Goal: Transaction & Acquisition: Purchase product/service

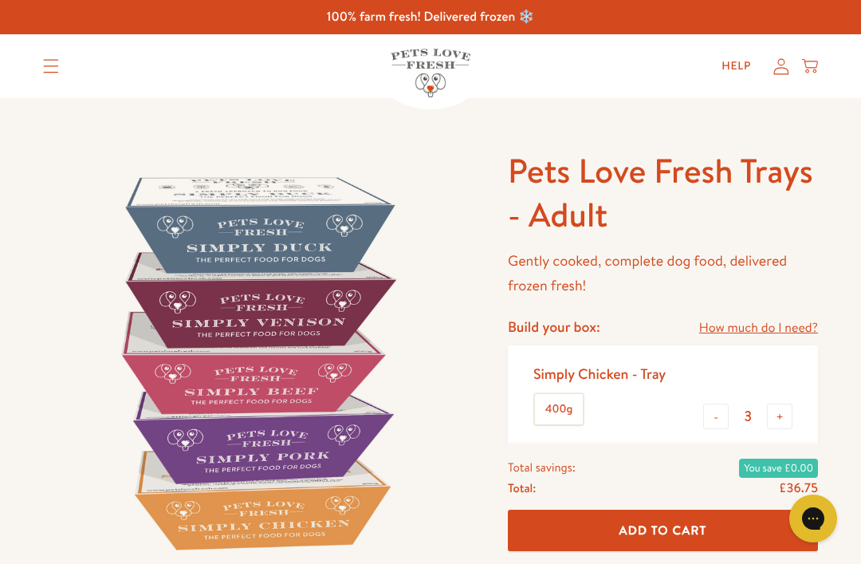
click at [60, 74] on summary "Translation missing: en.sections.header.menu" at bounding box center [50, 66] width 41 height 40
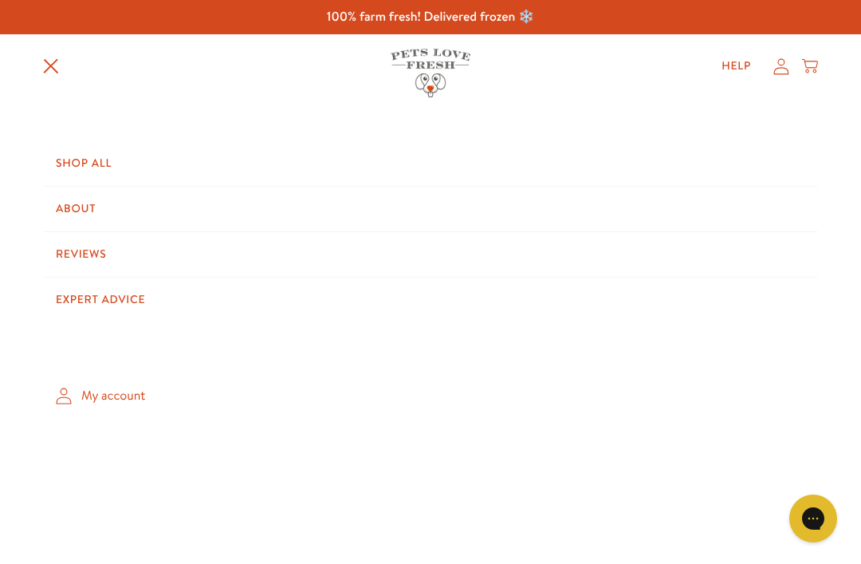
click at [88, 163] on link "Shop All" at bounding box center [430, 163] width 775 height 45
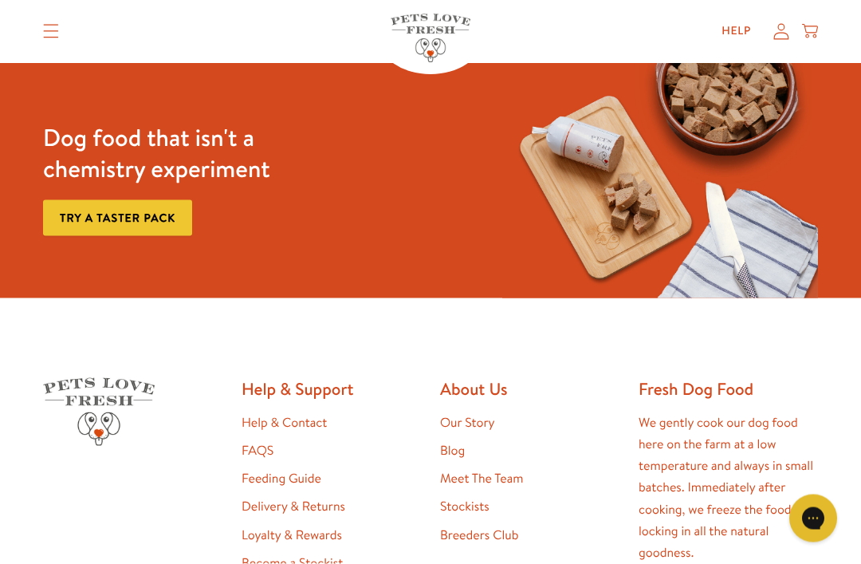
scroll to position [2166, 0]
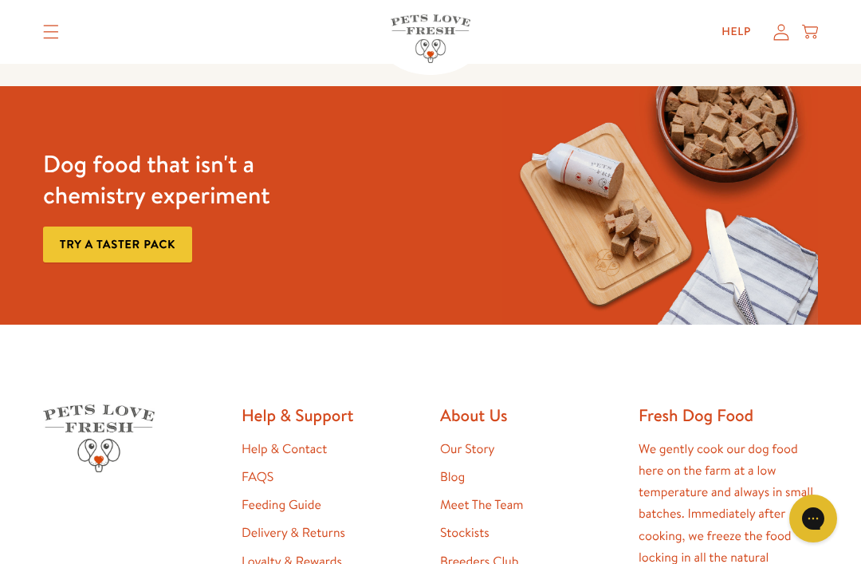
click at [172, 243] on link "Try a taster pack" at bounding box center [117, 244] width 149 height 36
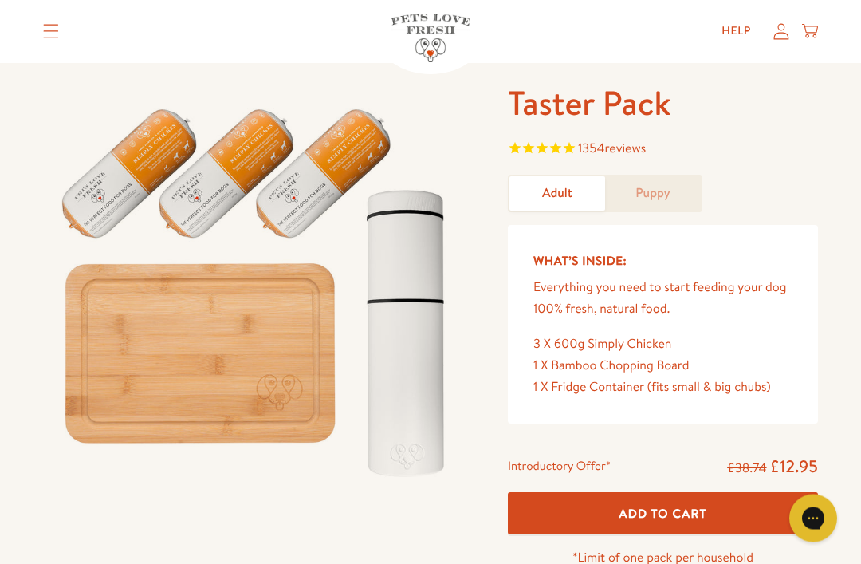
scroll to position [69, 0]
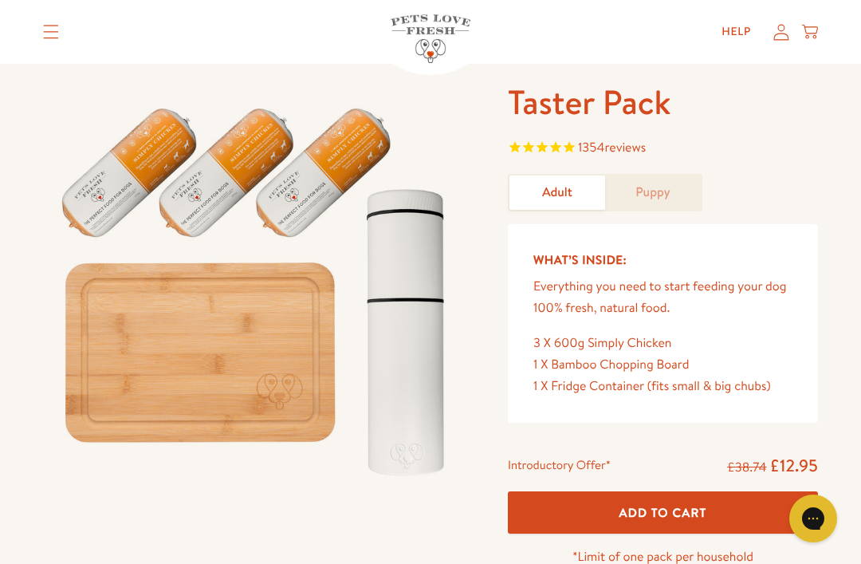
click at [671, 192] on link "Puppy" at bounding box center [653, 192] width 96 height 34
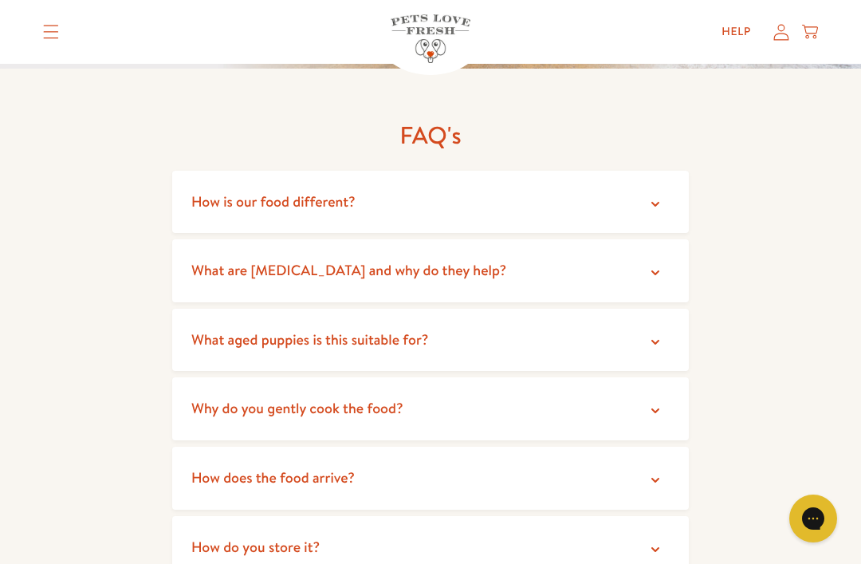
scroll to position [2867, 0]
click at [665, 309] on summary "What aged puppies is this suitable for?" at bounding box center [430, 340] width 517 height 63
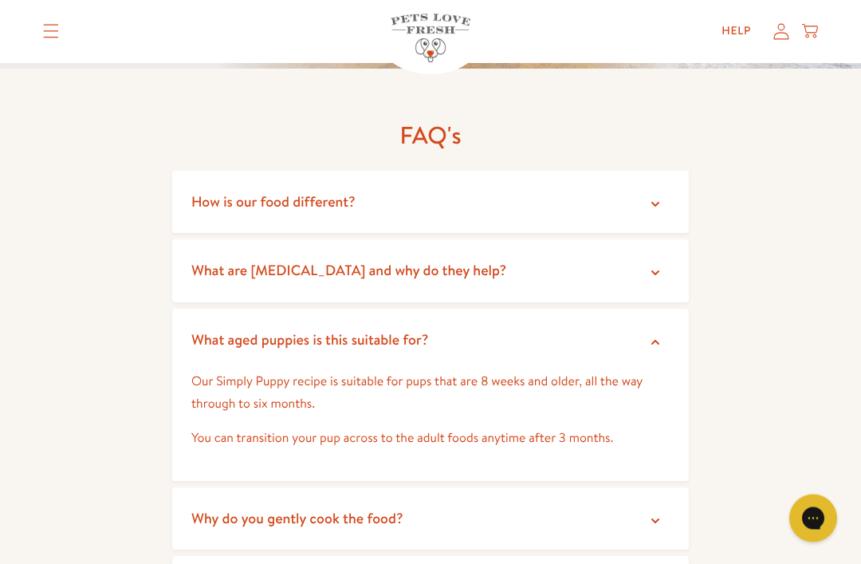
scroll to position [2868, 0]
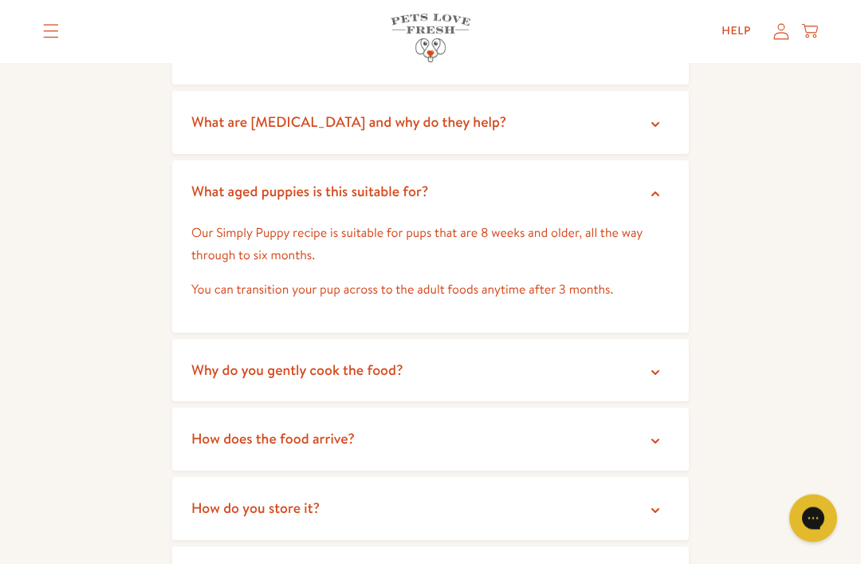
click at [664, 408] on summary "How does the food arrive?" at bounding box center [430, 439] width 517 height 63
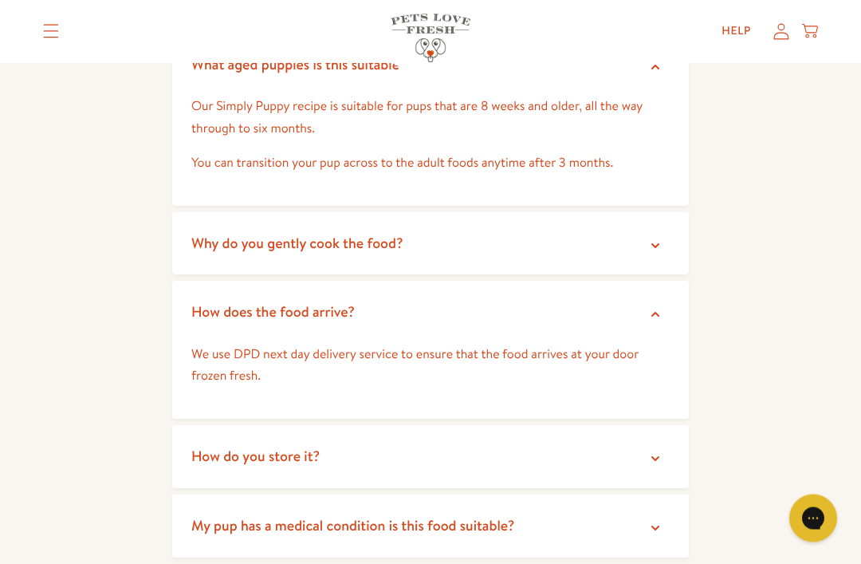
scroll to position [3184, 0]
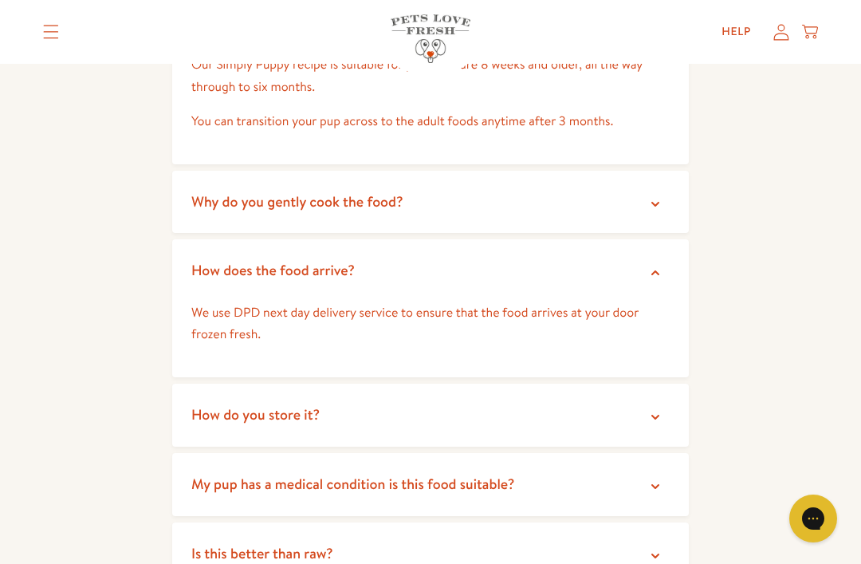
click at [670, 384] on summary "How do you store it?" at bounding box center [430, 415] width 517 height 63
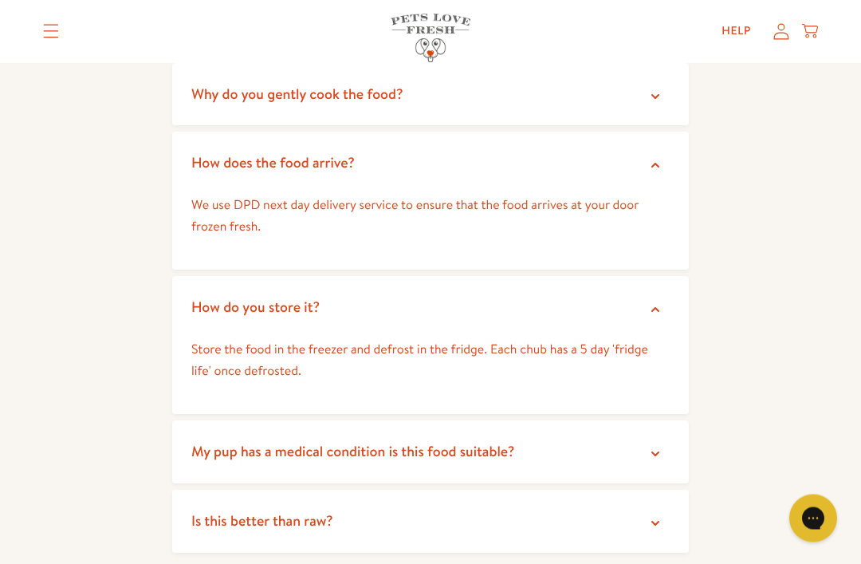
scroll to position [3297, 0]
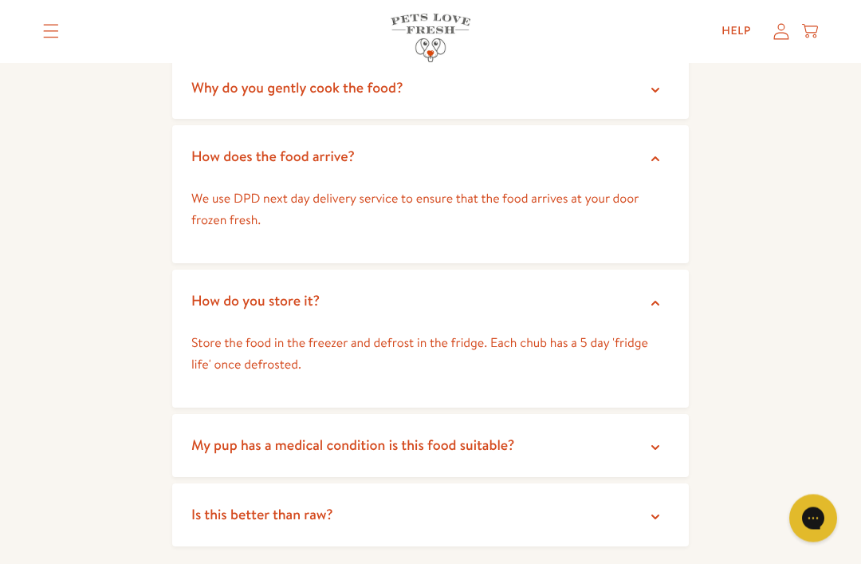
click at [659, 510] on icon at bounding box center [656, 518] width 16 height 16
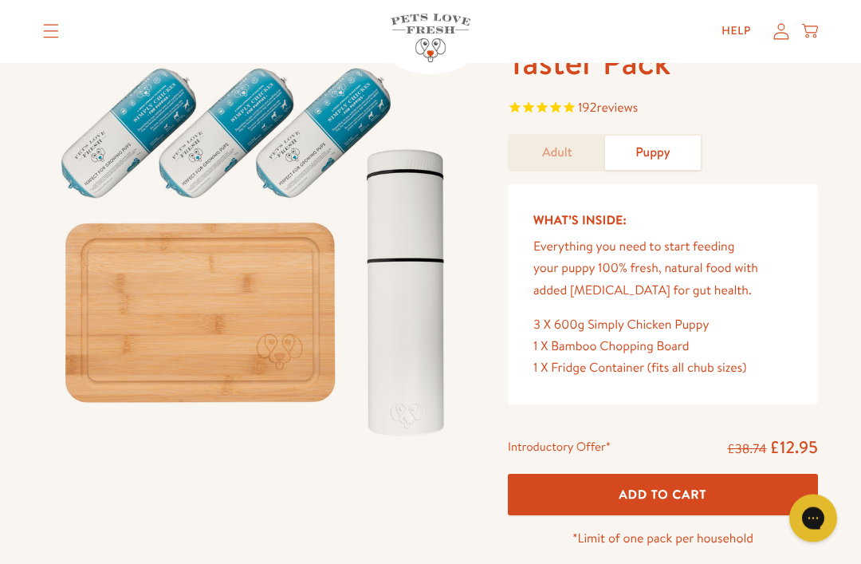
scroll to position [0, 0]
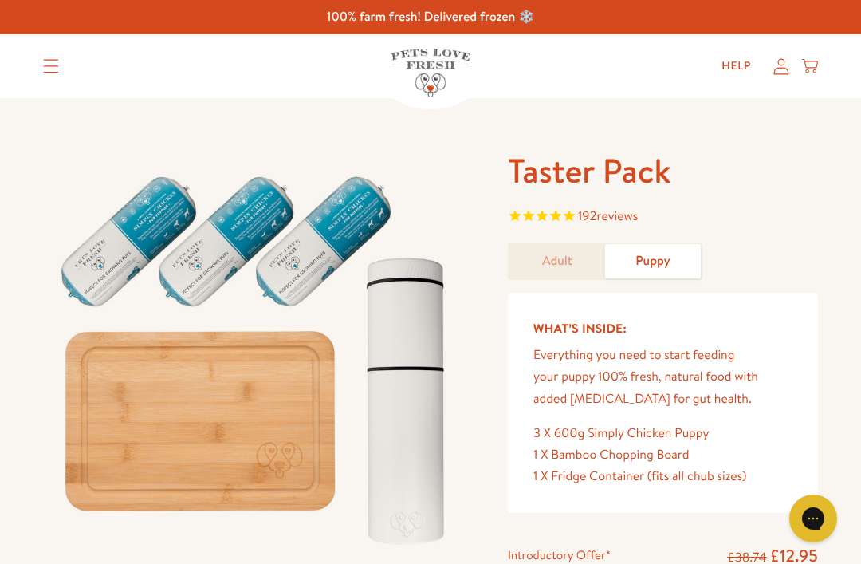
click at [49, 77] on summary "Translation missing: en.sections.header.menu" at bounding box center [50, 66] width 41 height 40
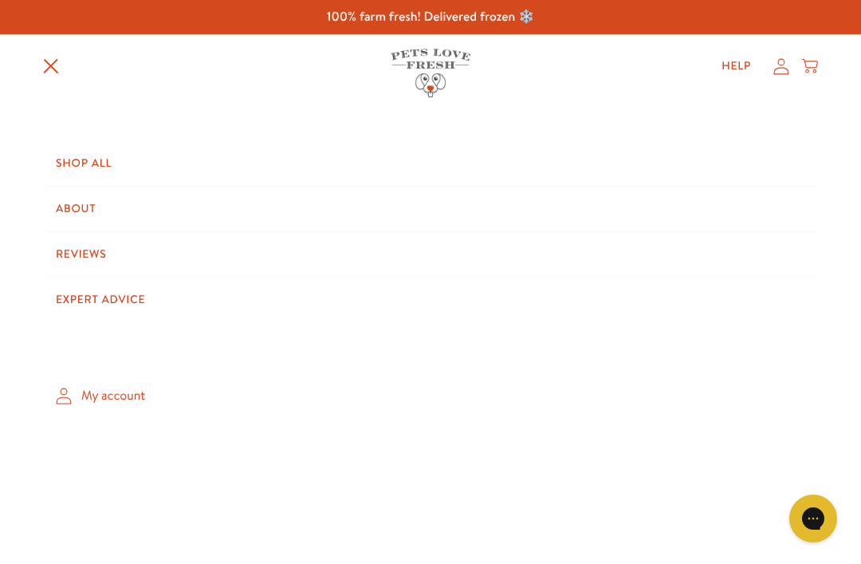
click at [89, 171] on link "Shop All" at bounding box center [430, 163] width 775 height 45
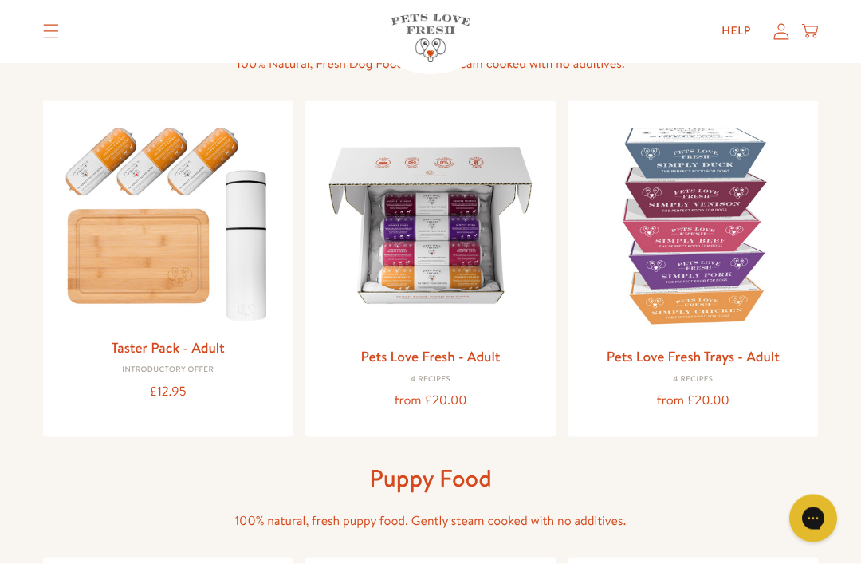
scroll to position [123, 0]
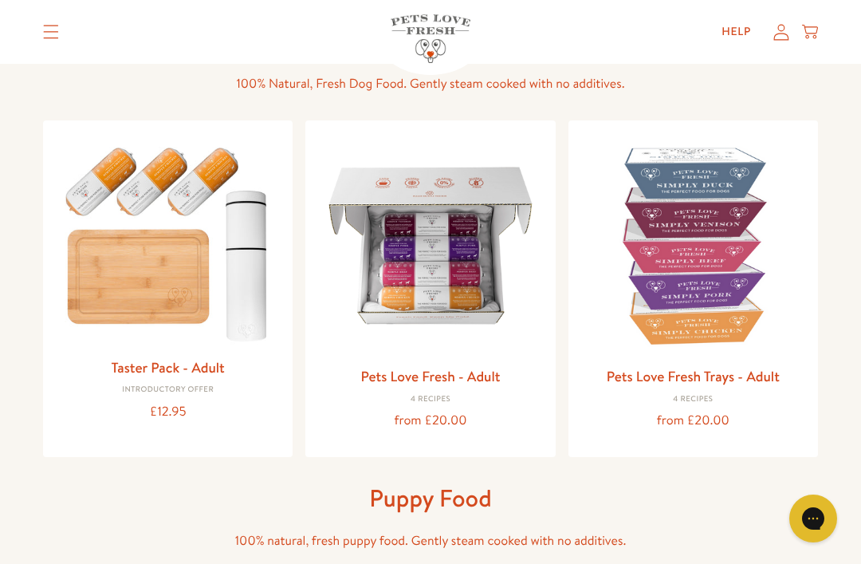
click at [486, 315] on img at bounding box center [430, 245] width 224 height 224
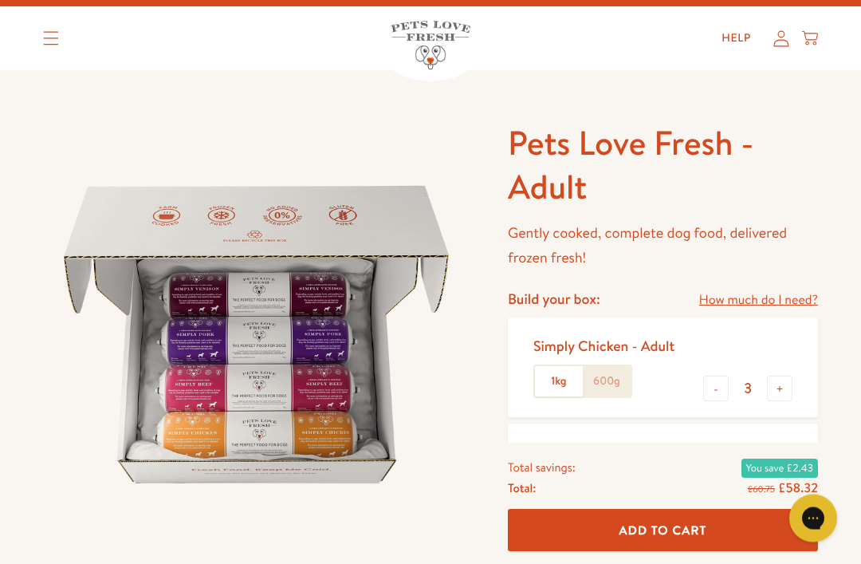
scroll to position [50, 0]
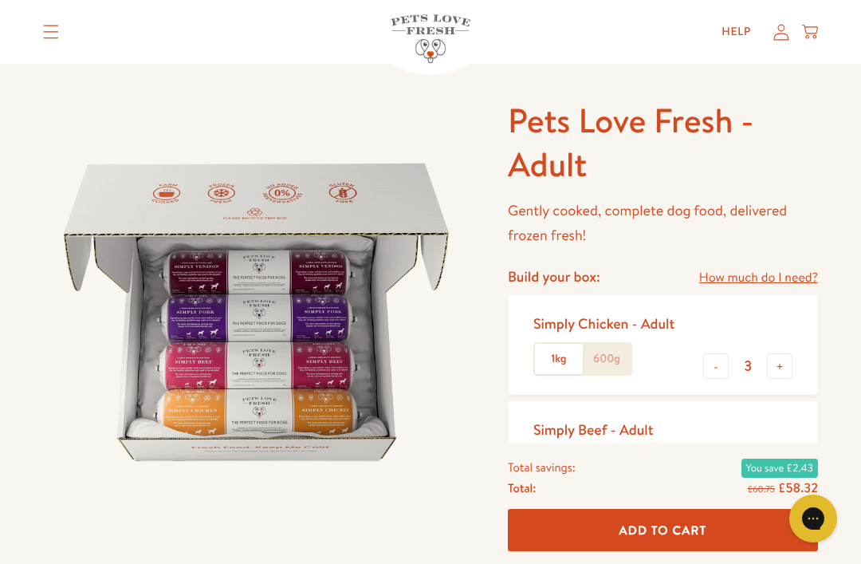
click at [565, 352] on label "1kg" at bounding box center [559, 359] width 48 height 30
click at [0, 0] on input "1kg" at bounding box center [0, 0] width 0 height 0
click at [563, 353] on label "1kg" at bounding box center [559, 359] width 48 height 30
click at [0, 0] on input "1kg" at bounding box center [0, 0] width 0 height 0
click at [614, 363] on label "600g" at bounding box center [607, 359] width 48 height 30
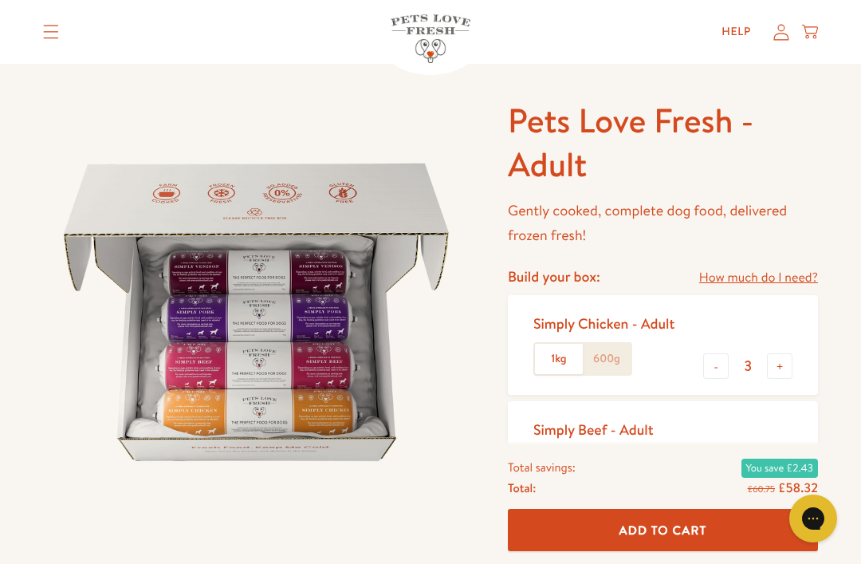
click at [0, 0] on input "600g" at bounding box center [0, 0] width 0 height 0
click at [548, 364] on label "1kg" at bounding box center [559, 359] width 48 height 30
click at [0, 0] on input "1kg" at bounding box center [0, 0] width 0 height 0
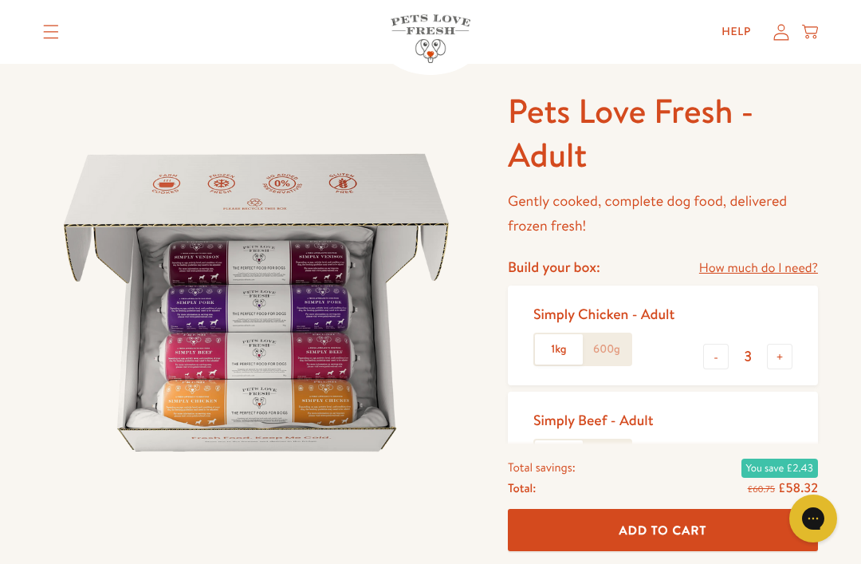
scroll to position [22, 0]
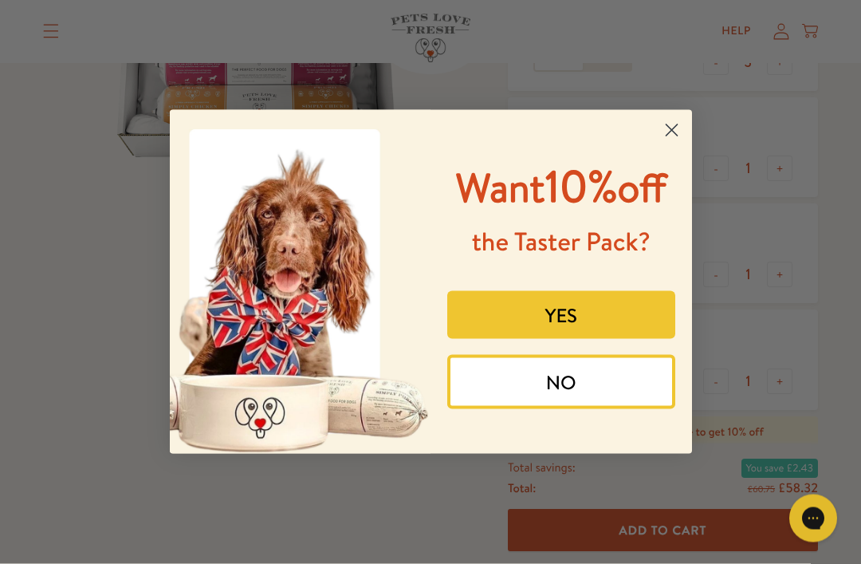
click at [683, 144] on circle "Close dialog" at bounding box center [671, 130] width 26 height 26
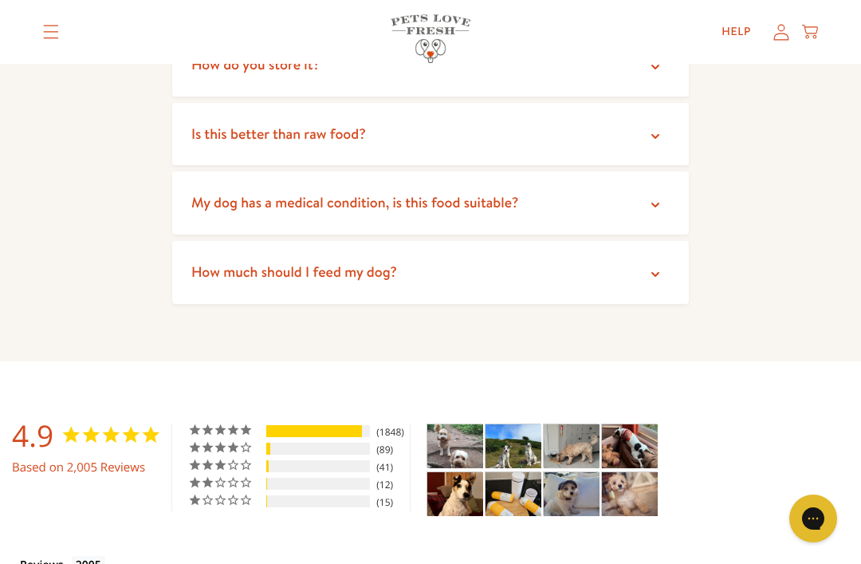
scroll to position [3239, 0]
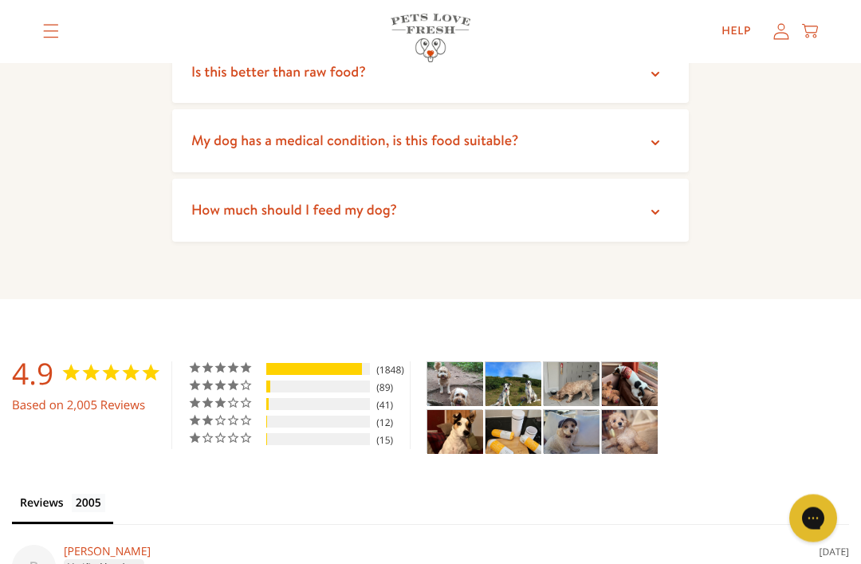
click at [663, 205] on icon at bounding box center [656, 213] width 16 height 16
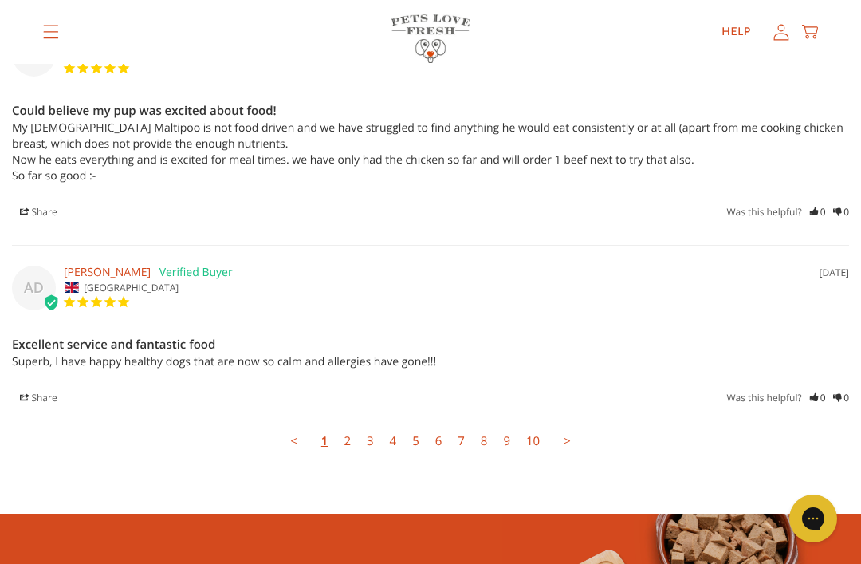
scroll to position [4570, 0]
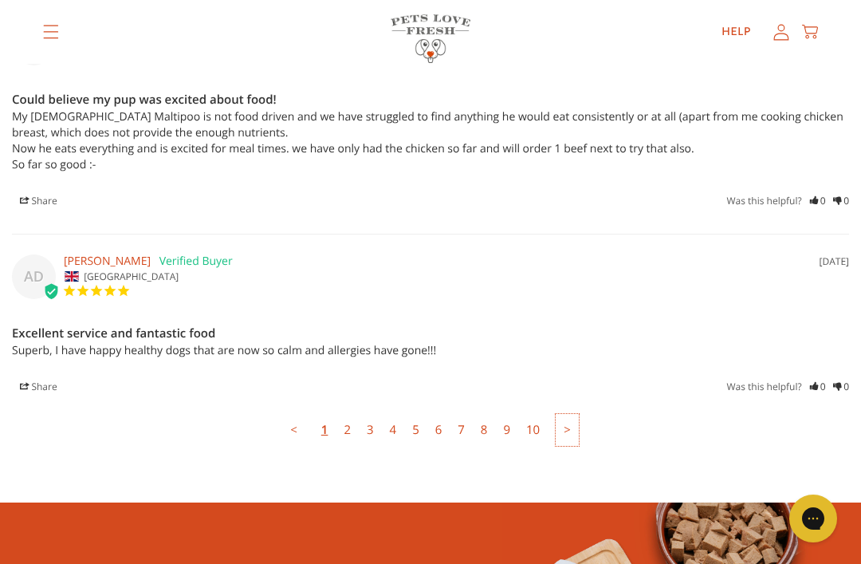
click at [573, 414] on link ">" at bounding box center [567, 430] width 23 height 32
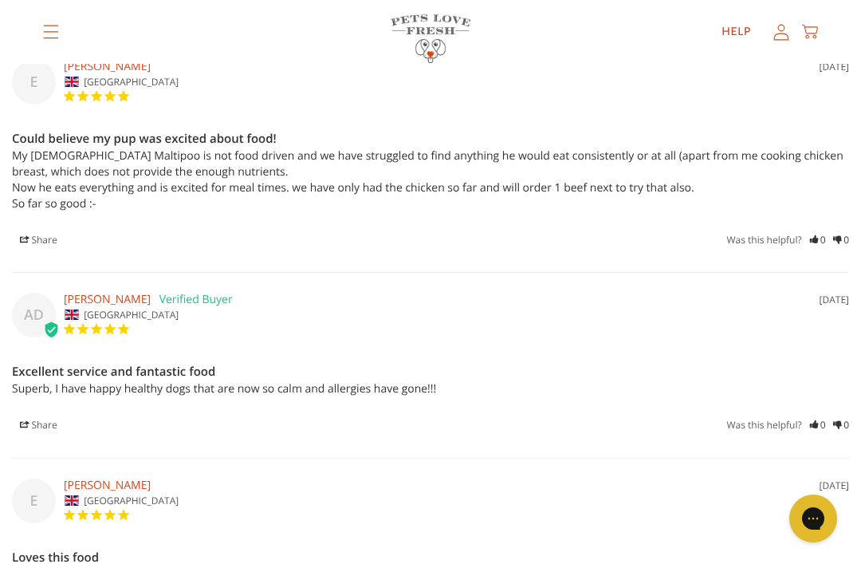
scroll to position [3917, 0]
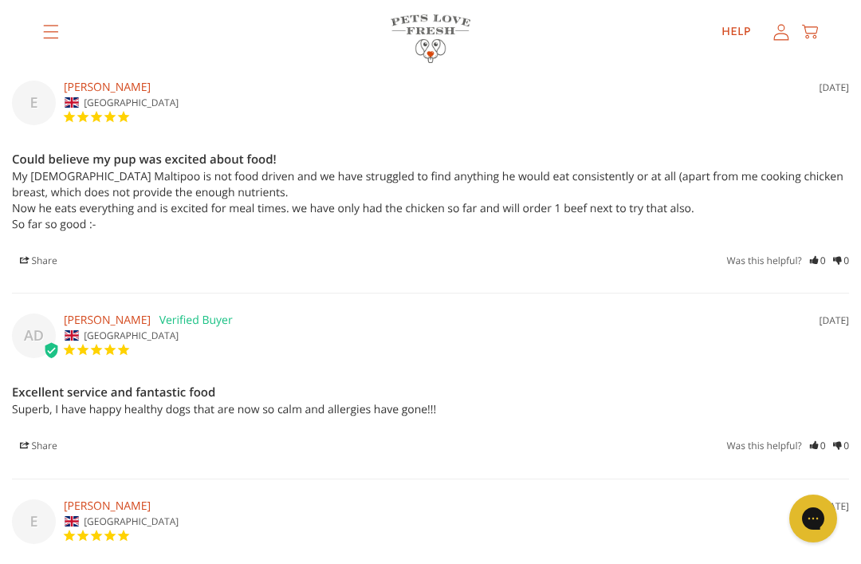
click at [447, 514] on div "[GEOGRAPHIC_DATA]" at bounding box center [430, 521] width 837 height 15
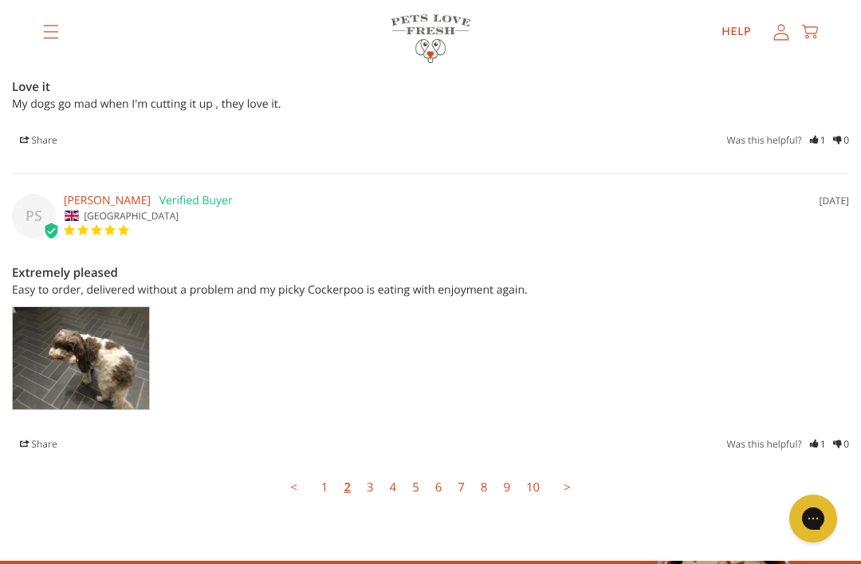
scroll to position [4630, 0]
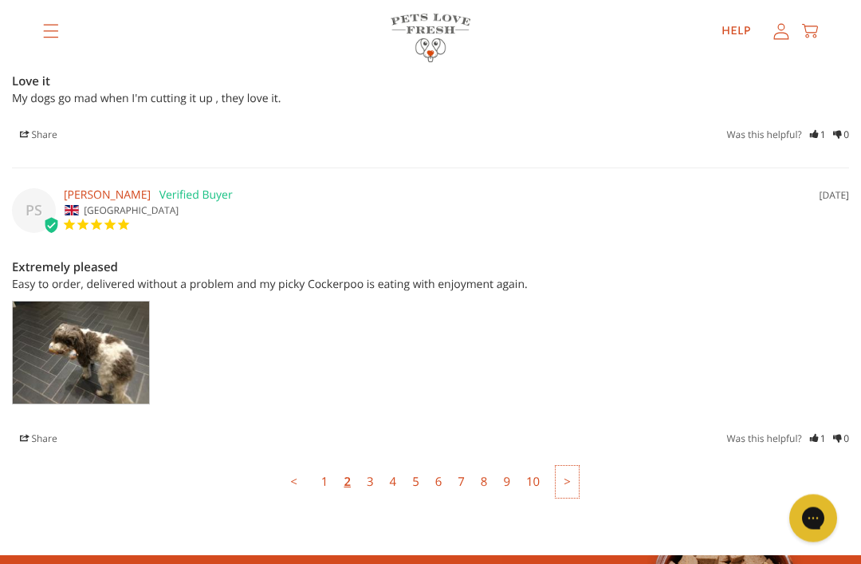
click at [572, 467] on link ">" at bounding box center [567, 483] width 23 height 32
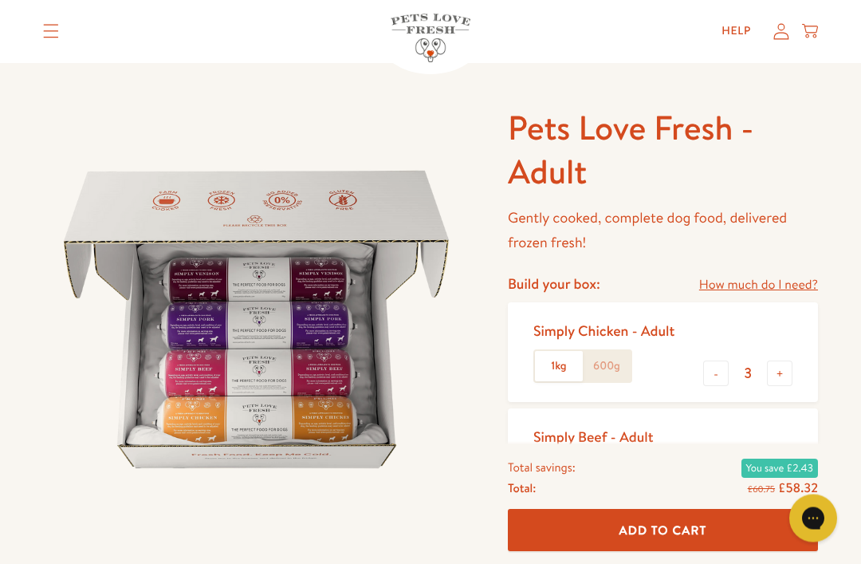
scroll to position [0, 0]
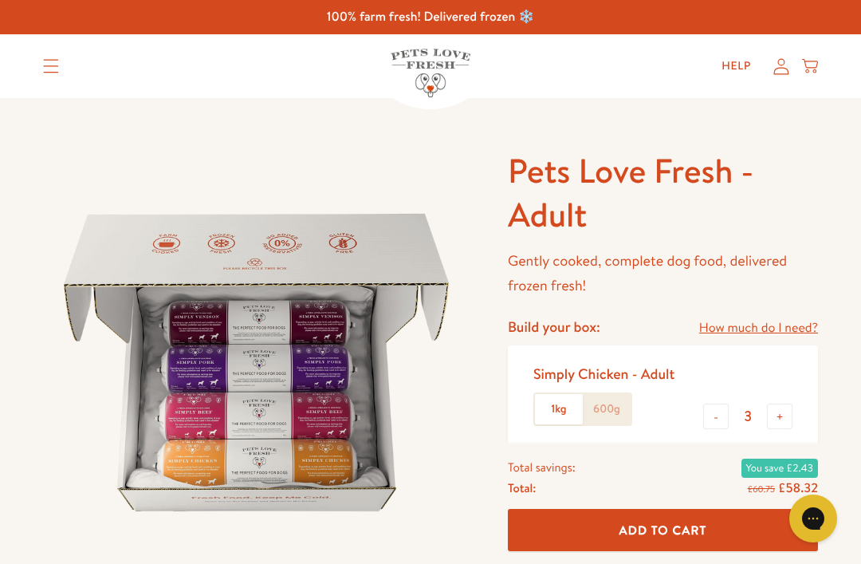
click at [754, 328] on link "How much do I need?" at bounding box center [758, 328] width 119 height 22
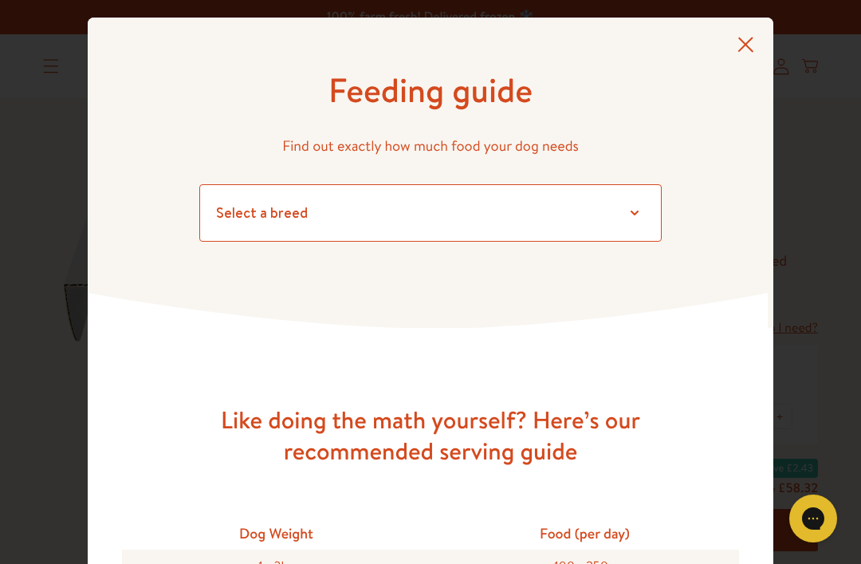
click at [635, 219] on select "Select a breed Affenpinscher Afghan hound Airedale terrier Akita Alaskan Malamu…" at bounding box center [430, 212] width 463 height 57
select select "35"
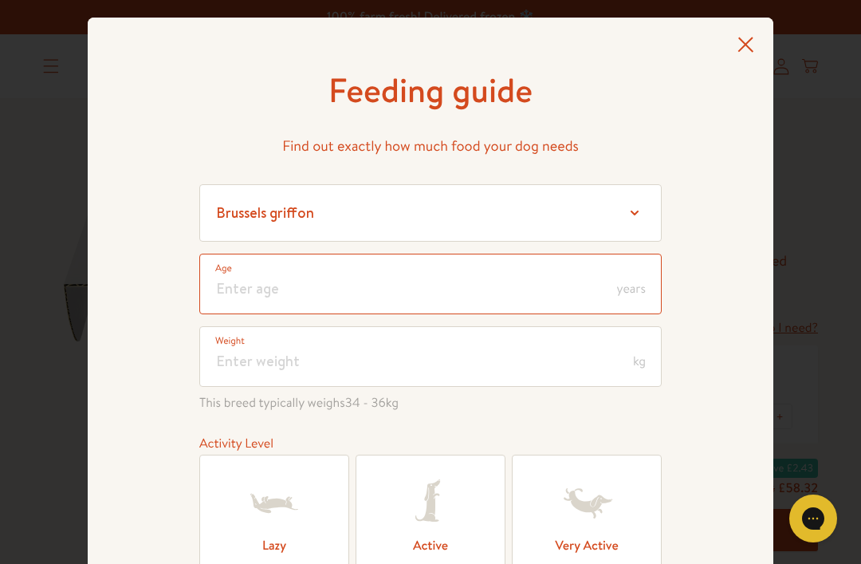
click at [527, 295] on input "number" at bounding box center [430, 284] width 463 height 61
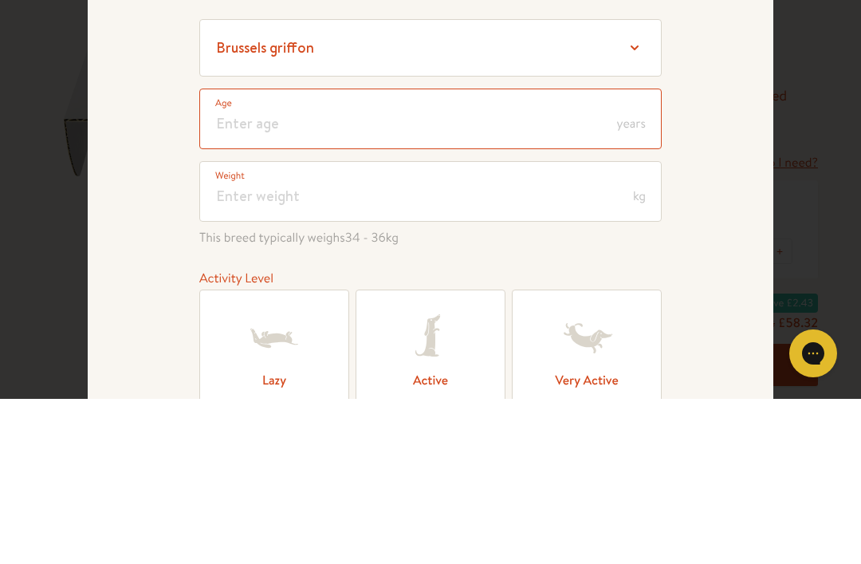
type input "1"
type input "16"
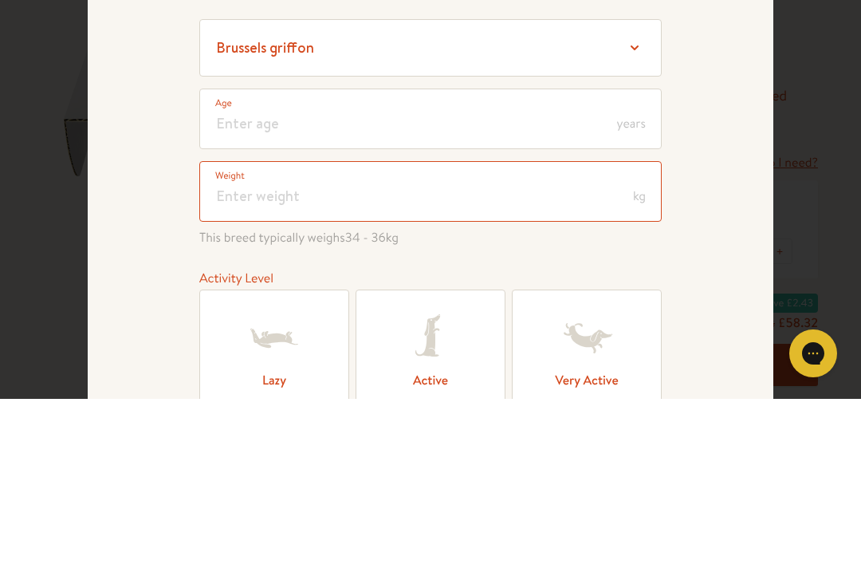
click at [510, 326] on input "number" at bounding box center [430, 356] width 463 height 61
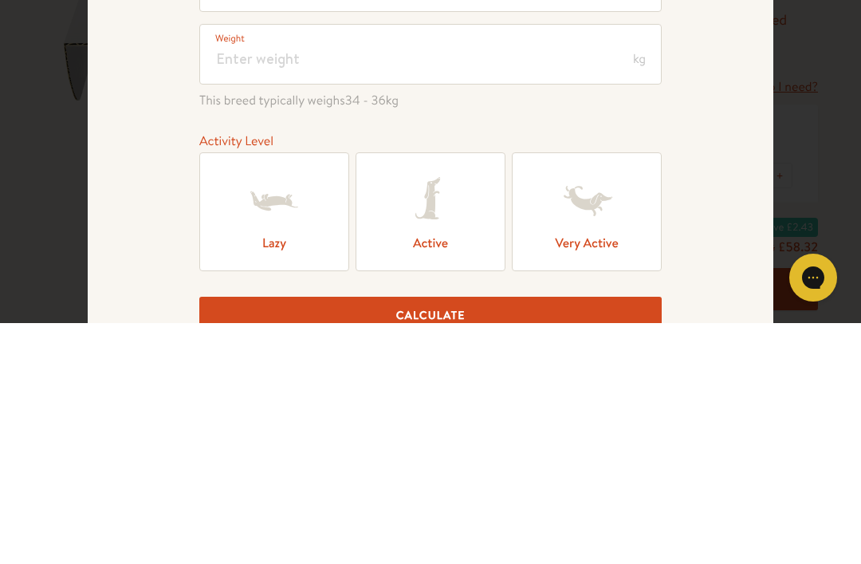
scroll to position [241, 0]
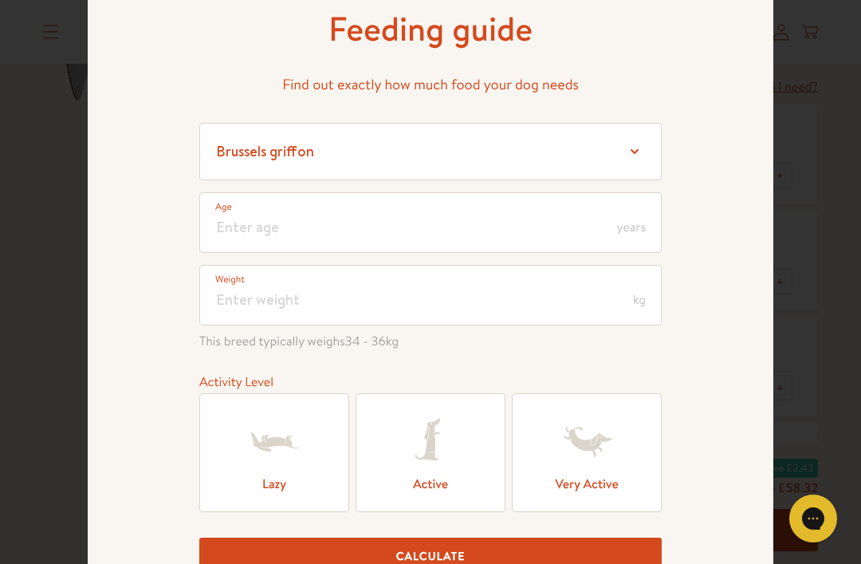
click at [440, 489] on label "Active" at bounding box center [431, 452] width 150 height 119
click at [0, 0] on input "Active" at bounding box center [0, 0] width 0 height 0
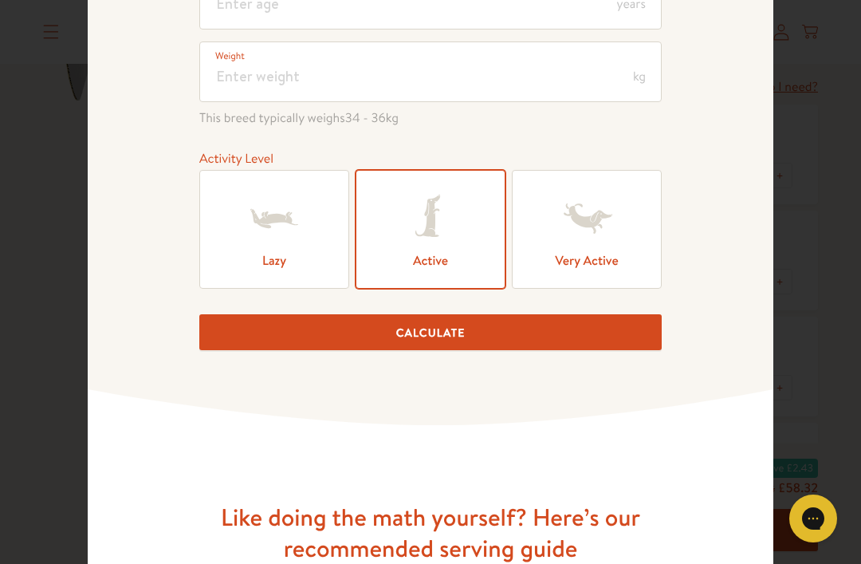
click at [514, 343] on button "Calculate" at bounding box center [430, 332] width 463 height 36
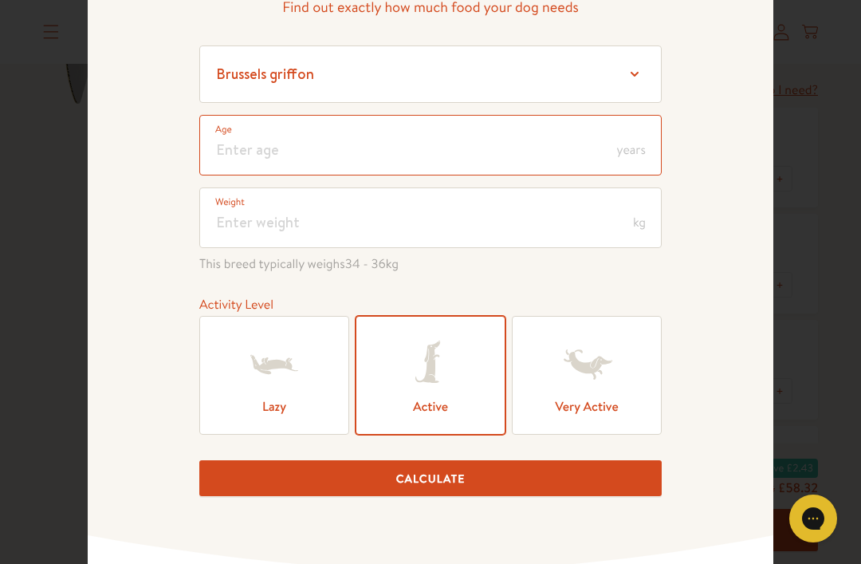
scroll to position [114, 0]
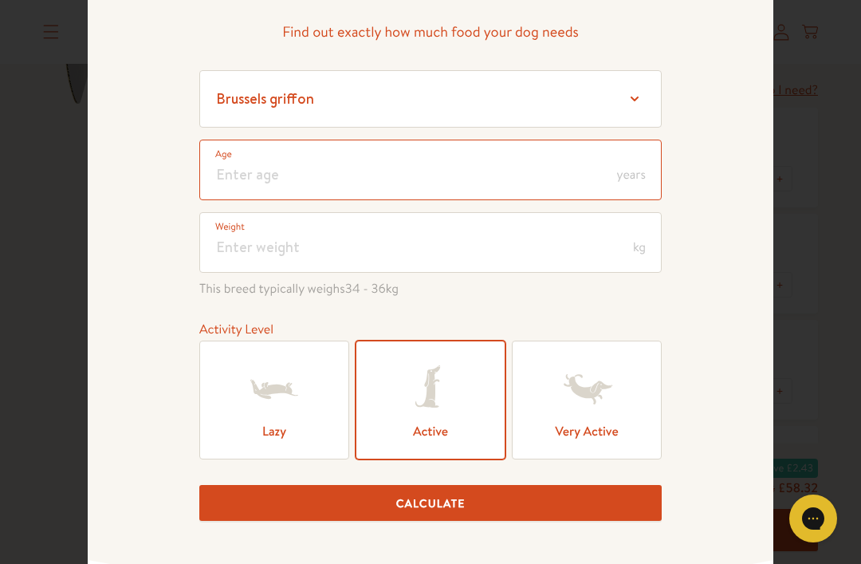
click at [336, 168] on input "number" at bounding box center [430, 170] width 463 height 61
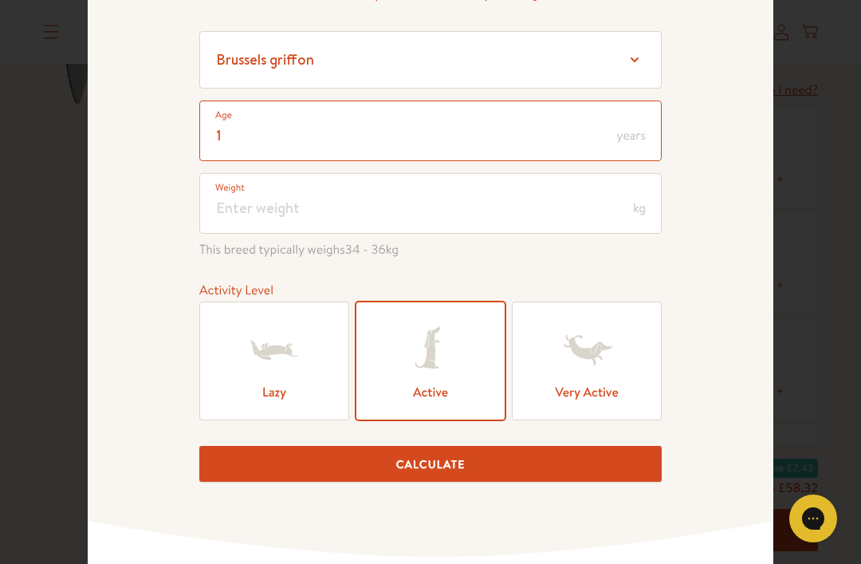
scroll to position [159, 0]
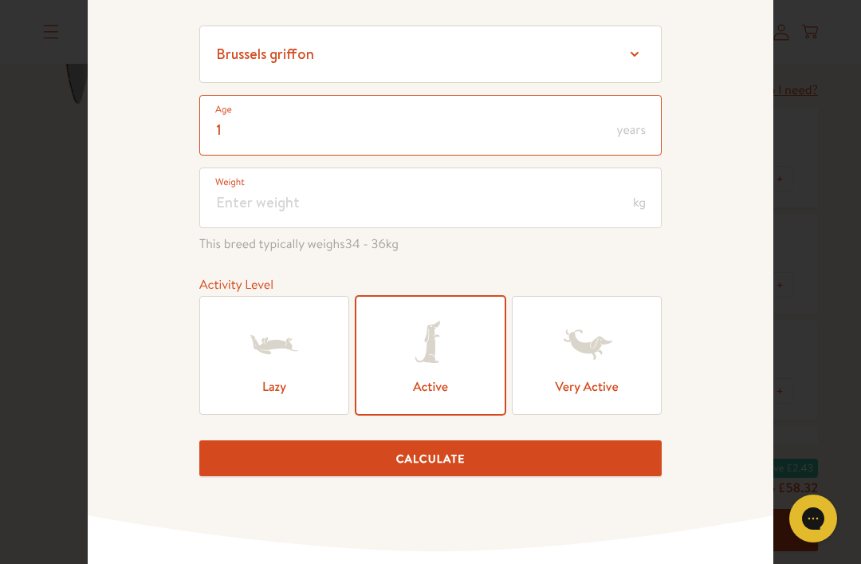
type input "1"
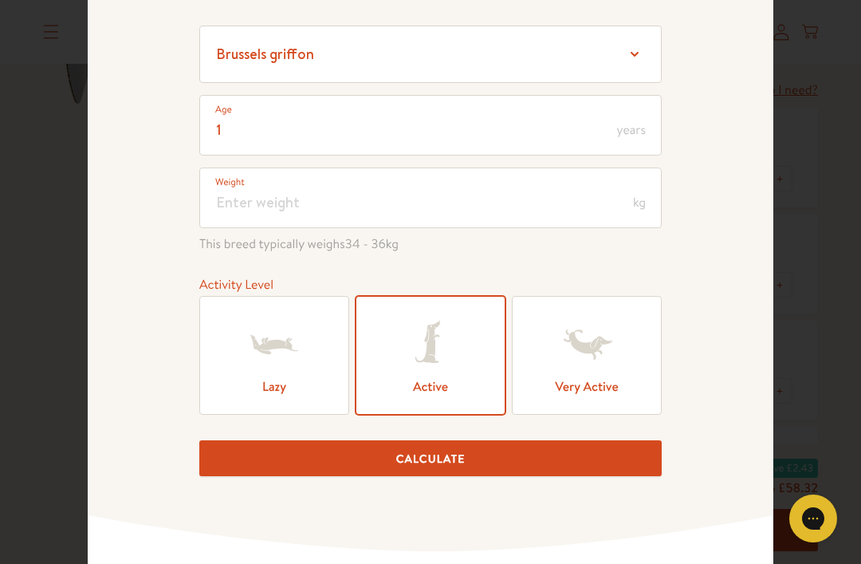
click at [494, 476] on button "Calculate" at bounding box center [430, 458] width 463 height 36
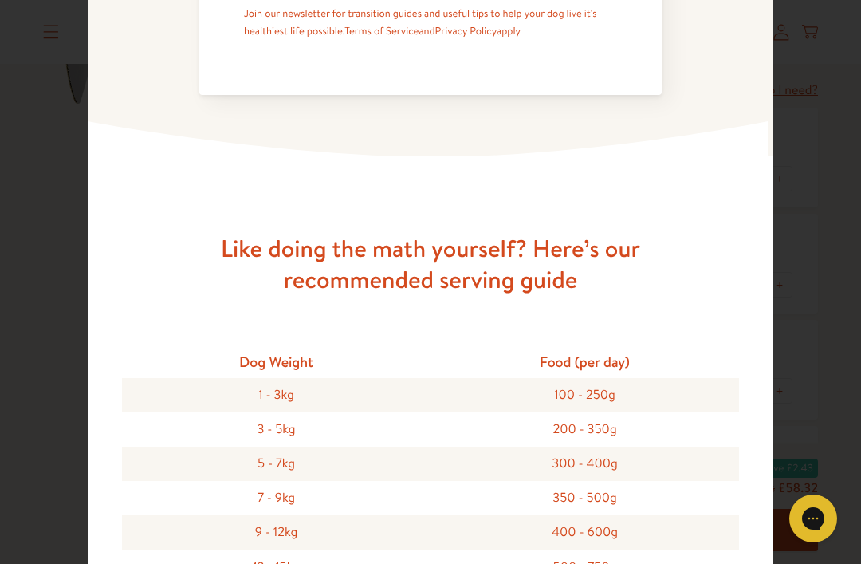
scroll to position [1187, 0]
